Goal: Task Accomplishment & Management: Use online tool/utility

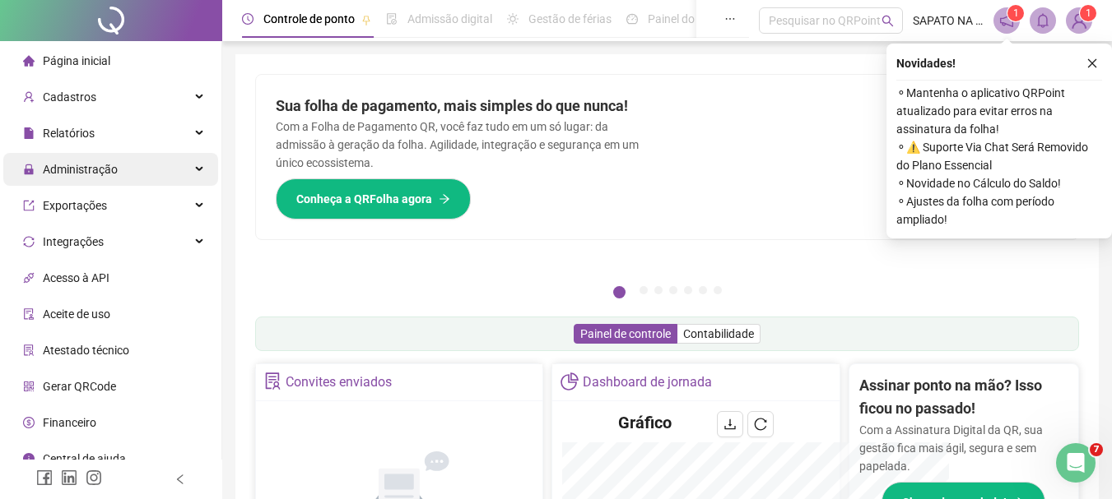
click at [87, 158] on span "Administração" at bounding box center [70, 169] width 95 height 33
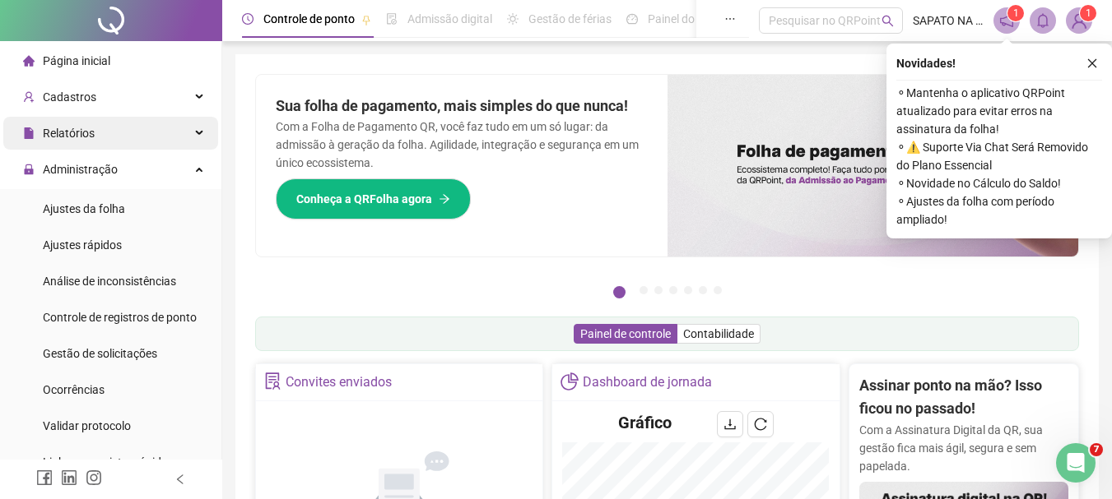
click at [88, 139] on span "Relatórios" at bounding box center [69, 133] width 52 height 13
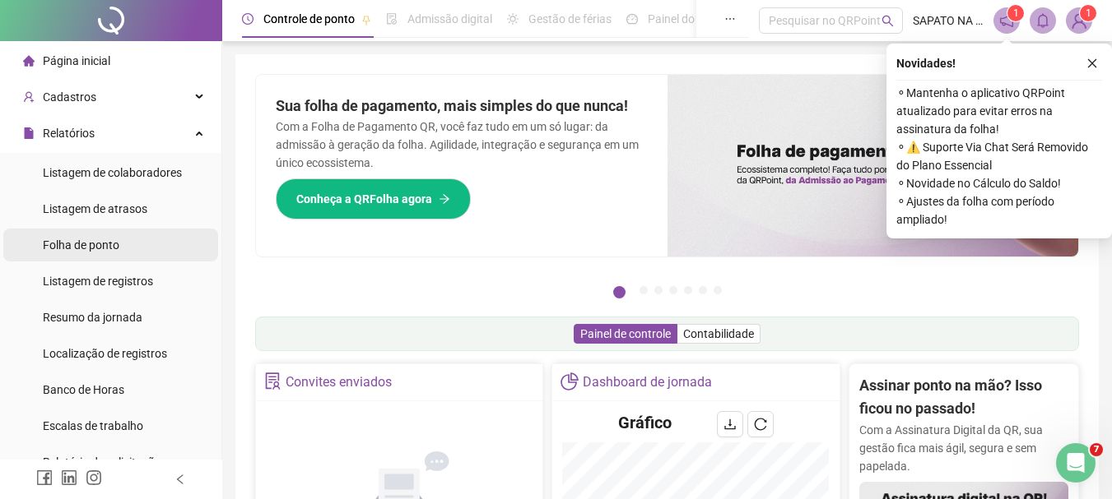
click at [59, 242] on span "Folha de ponto" at bounding box center [81, 245] width 77 height 13
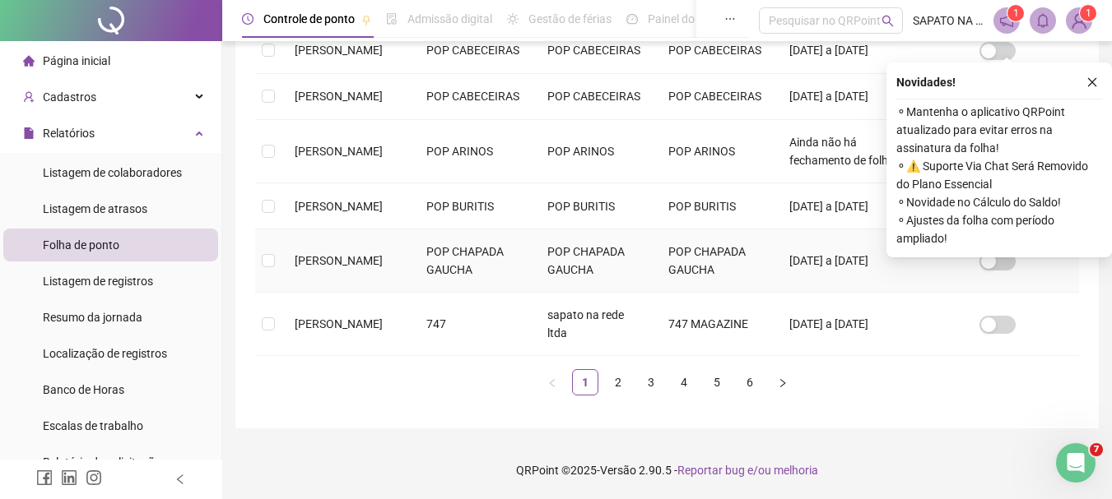
scroll to position [646, 0]
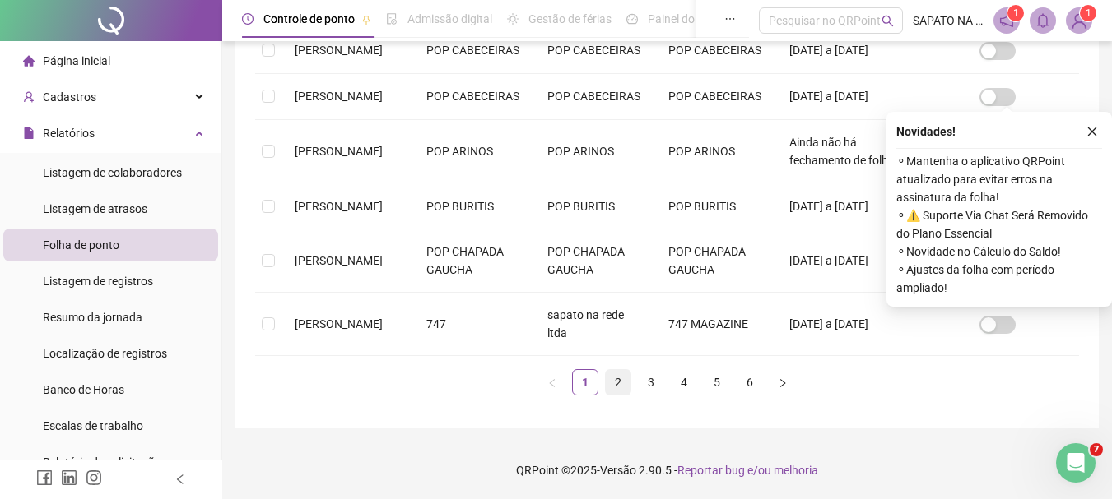
click at [619, 392] on link "2" at bounding box center [618, 382] width 25 height 25
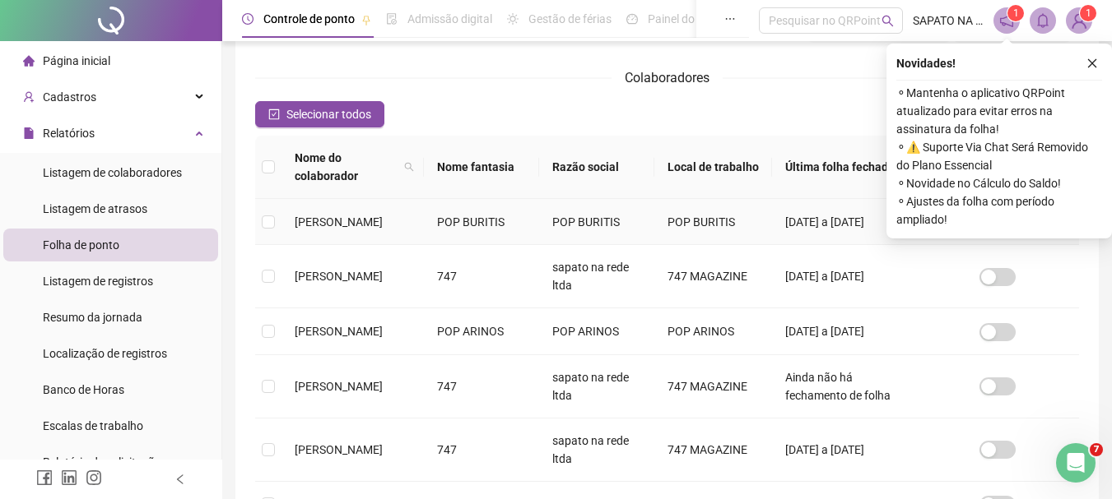
scroll to position [87, 0]
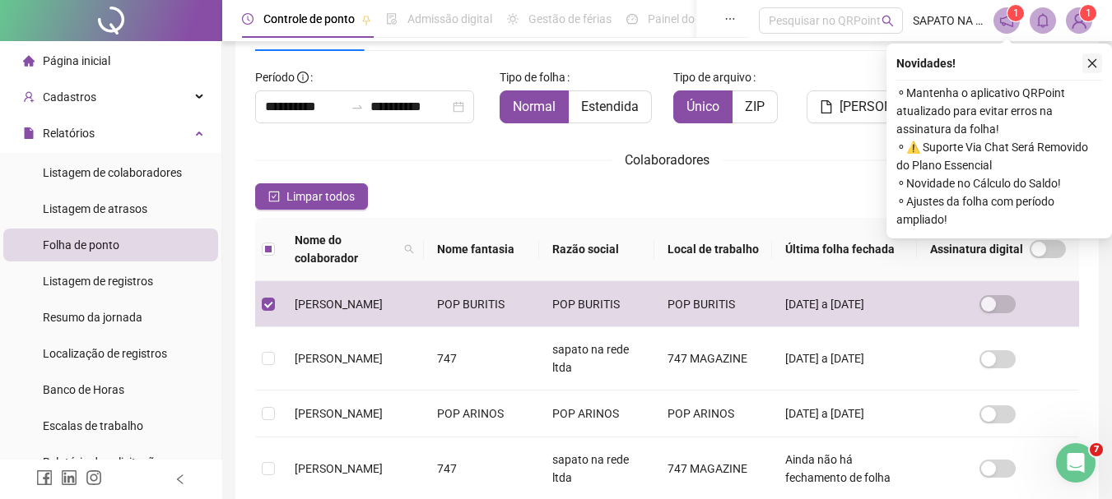
click at [1094, 65] on icon "close" at bounding box center [1092, 64] width 12 height 12
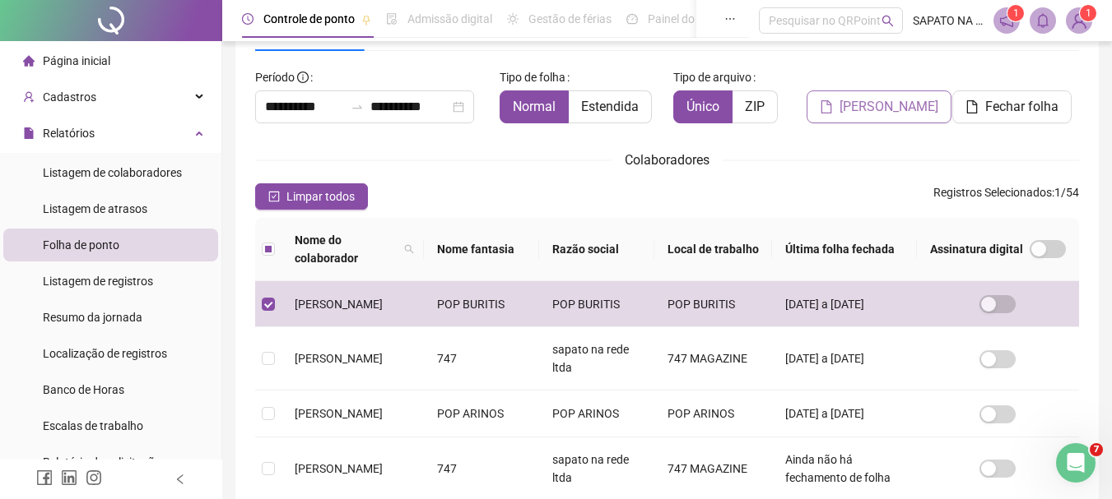
click at [887, 109] on span "[PERSON_NAME]" at bounding box center [888, 107] width 99 height 20
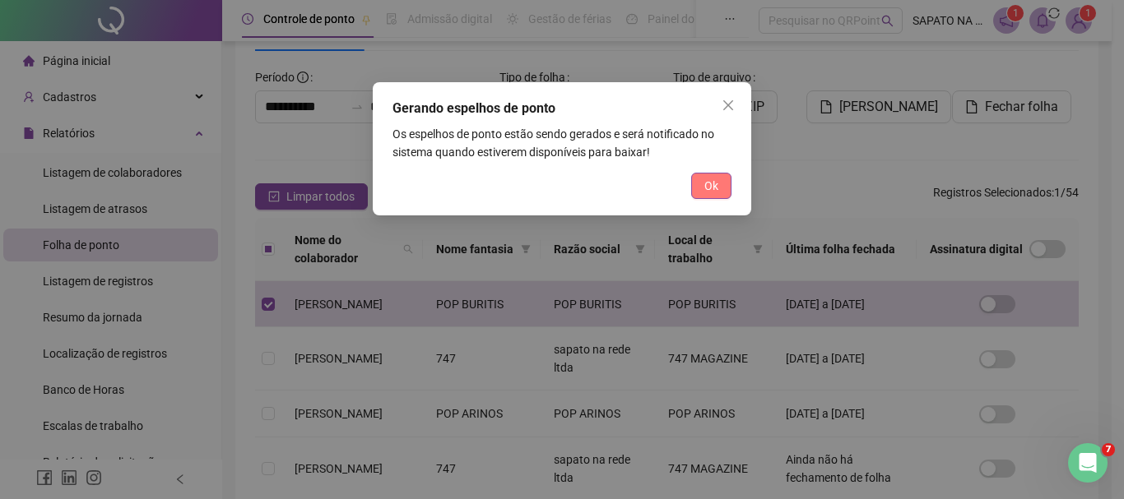
click at [704, 194] on span "Ok" at bounding box center [711, 186] width 14 height 18
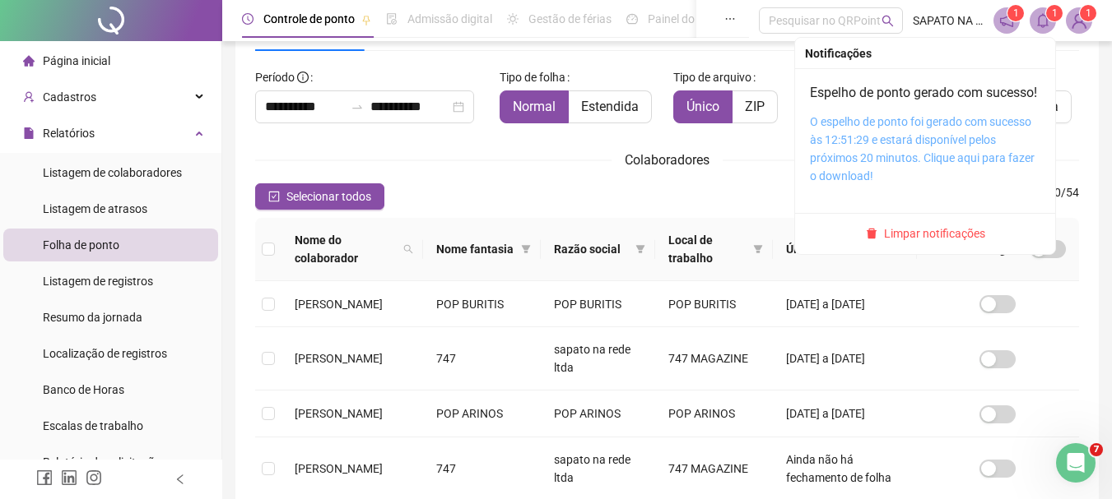
click at [968, 152] on link "O espelho de ponto foi gerado com sucesso às 12:51:29 e estará disponível pelos…" at bounding box center [922, 148] width 225 height 67
